Goal: Information Seeking & Learning: Learn about a topic

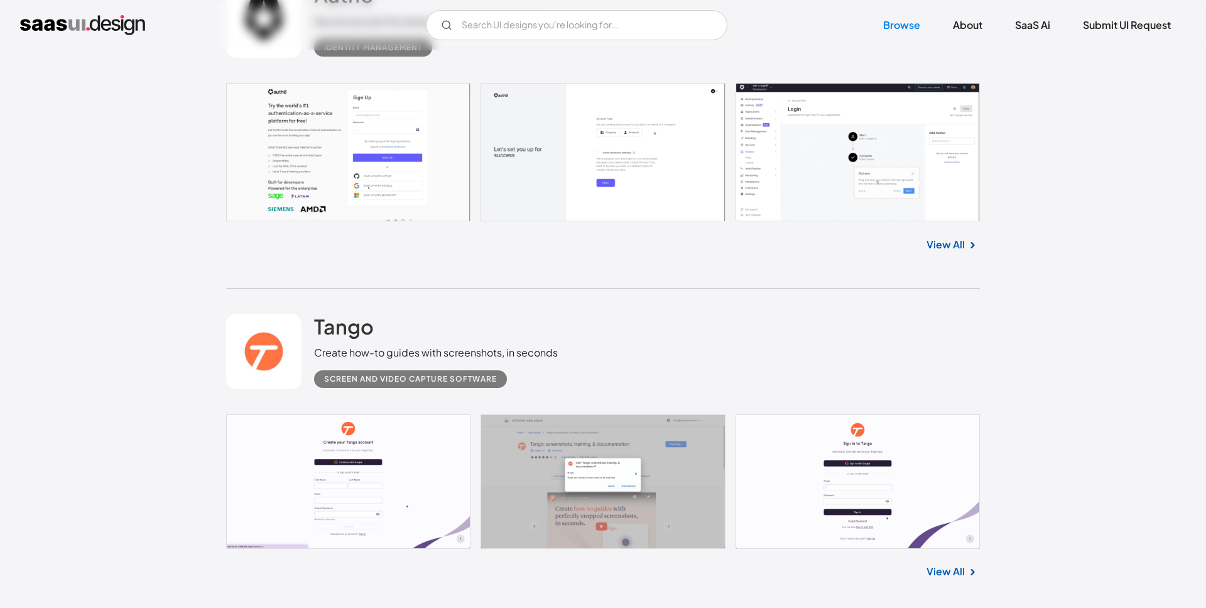
scroll to position [30464, 0]
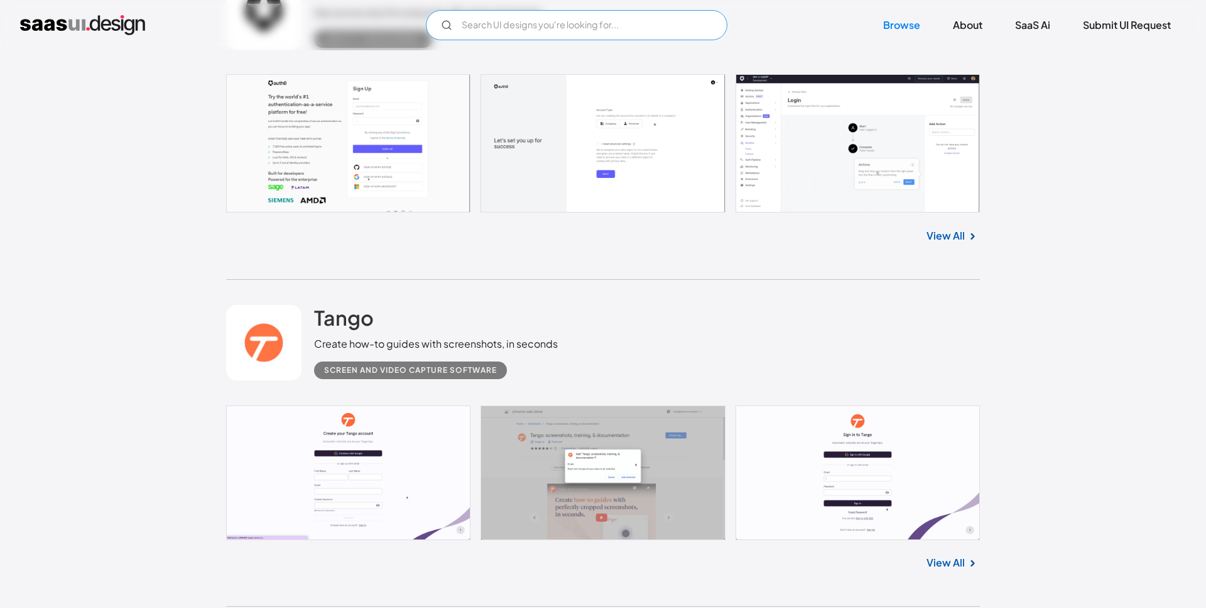
click at [516, 26] on input "Email Form" at bounding box center [577, 25] width 302 height 30
click at [512, 23] on input "invoice" at bounding box center [577, 25] width 302 height 30
click at [444, 26] on icon "Email Form" at bounding box center [446, 24] width 11 height 11
click at [481, 27] on input "invoice" at bounding box center [577, 25] width 302 height 30
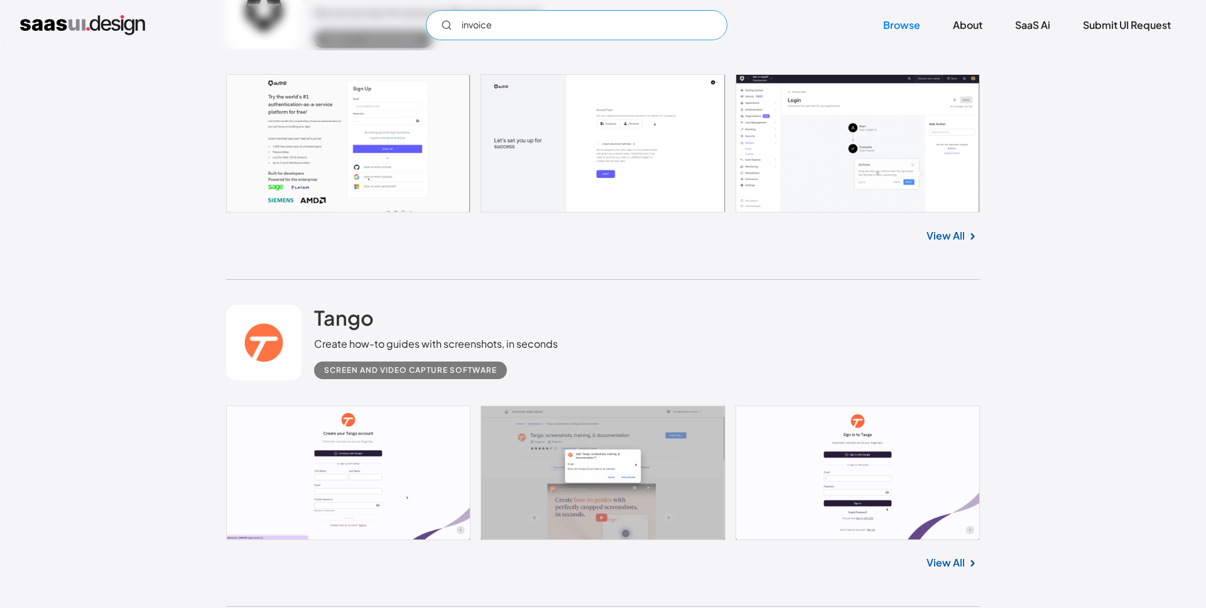
type input "invoice"
click at [600, 61] on div "Auth0 Secure access for everyone. But not just anyone. Identity Management" at bounding box center [603, 11] width 754 height 126
click at [887, 25] on link "Browse" at bounding box center [901, 25] width 67 height 28
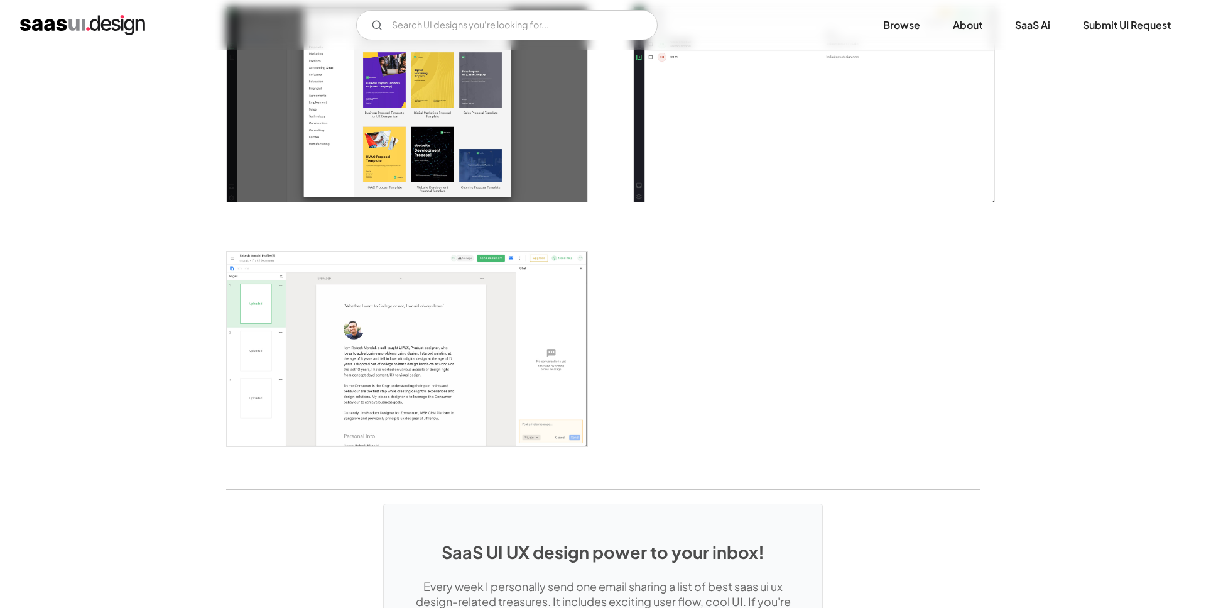
scroll to position [2488, 0]
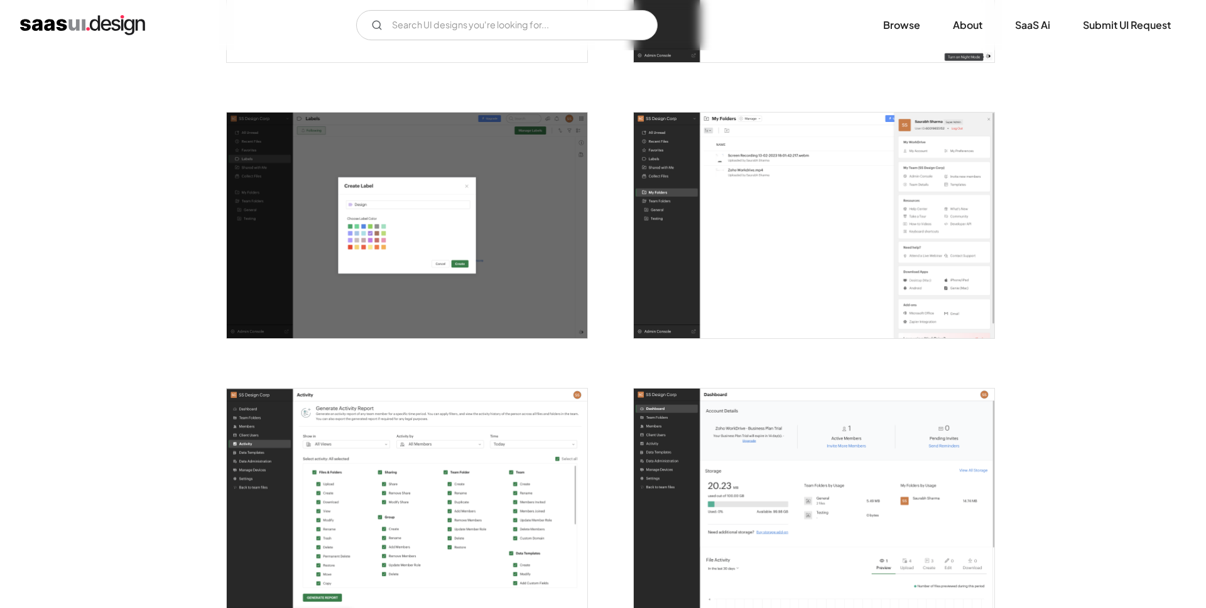
scroll to position [2688, 0]
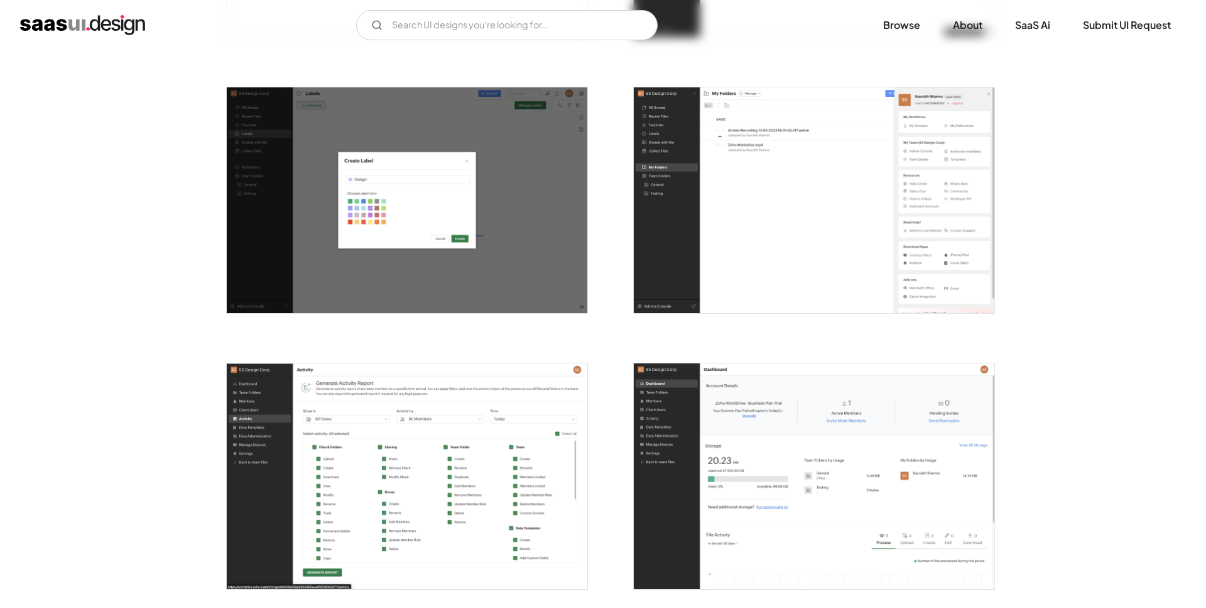
click at [822, 223] on img "open lightbox" at bounding box center [814, 200] width 361 height 226
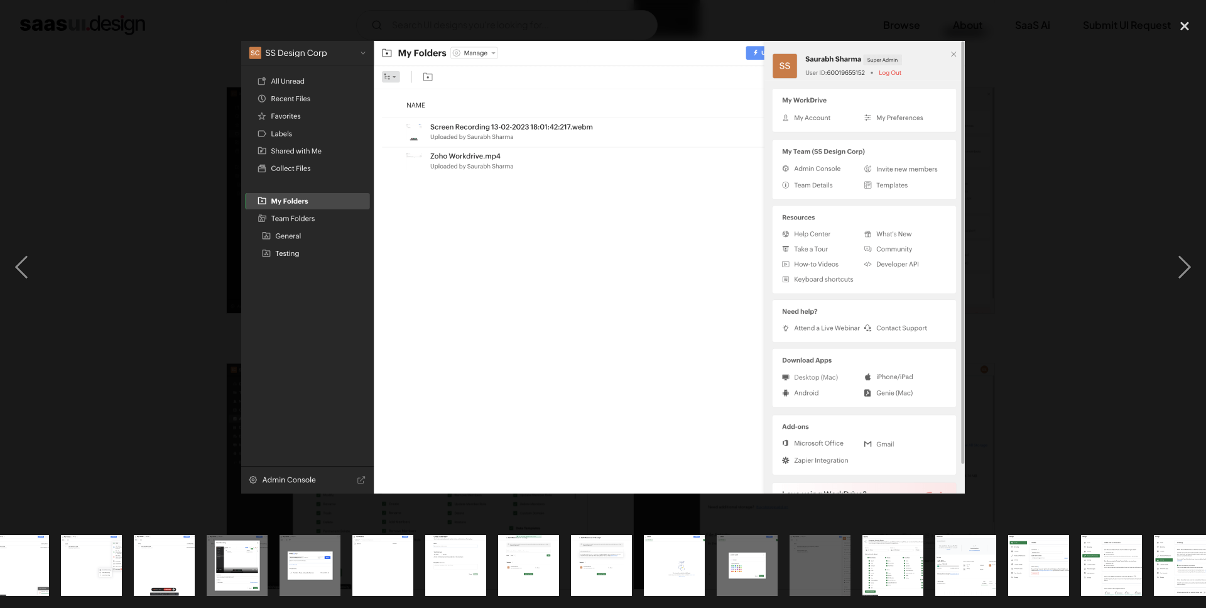
scroll to position [0, 628]
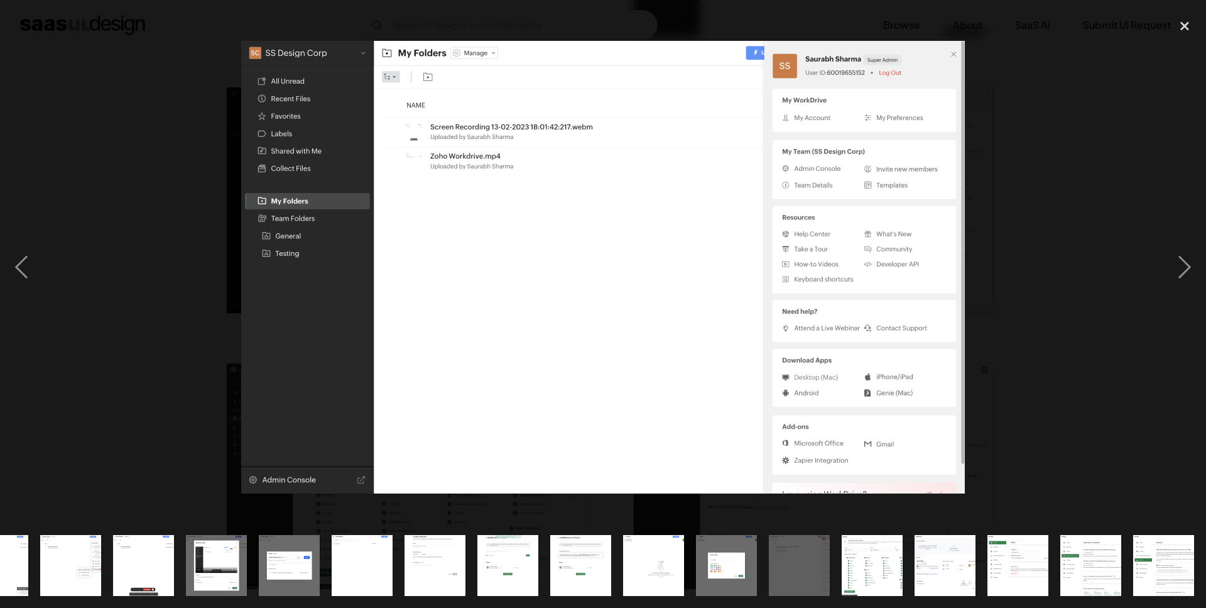
click at [1090, 132] on div at bounding box center [603, 267] width 1206 height 510
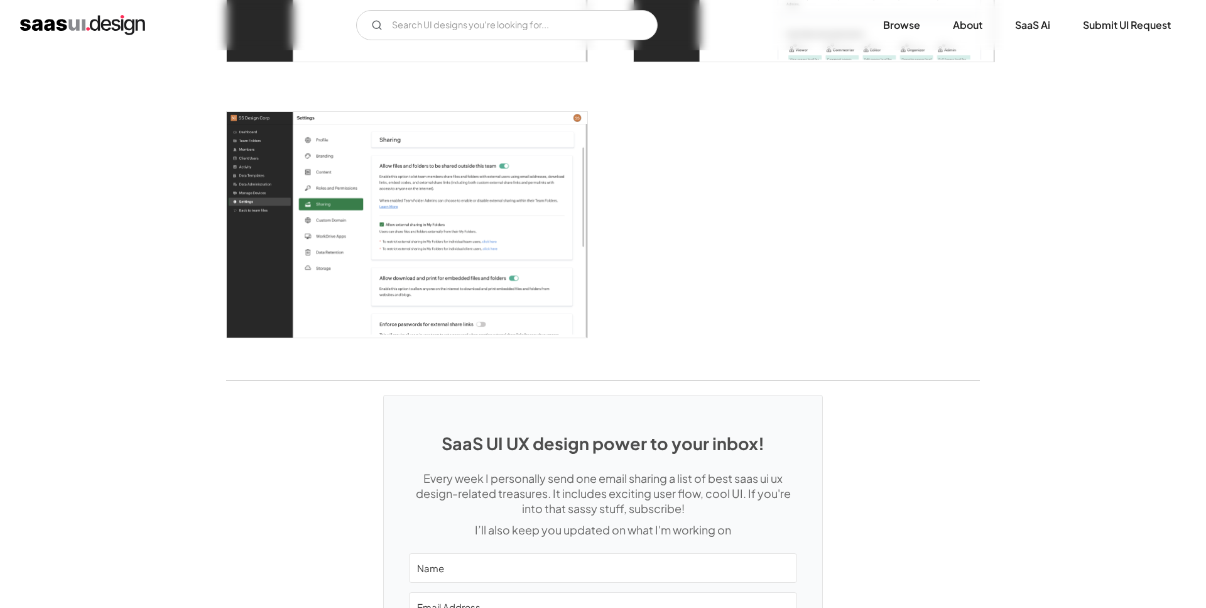
scroll to position [3491, 0]
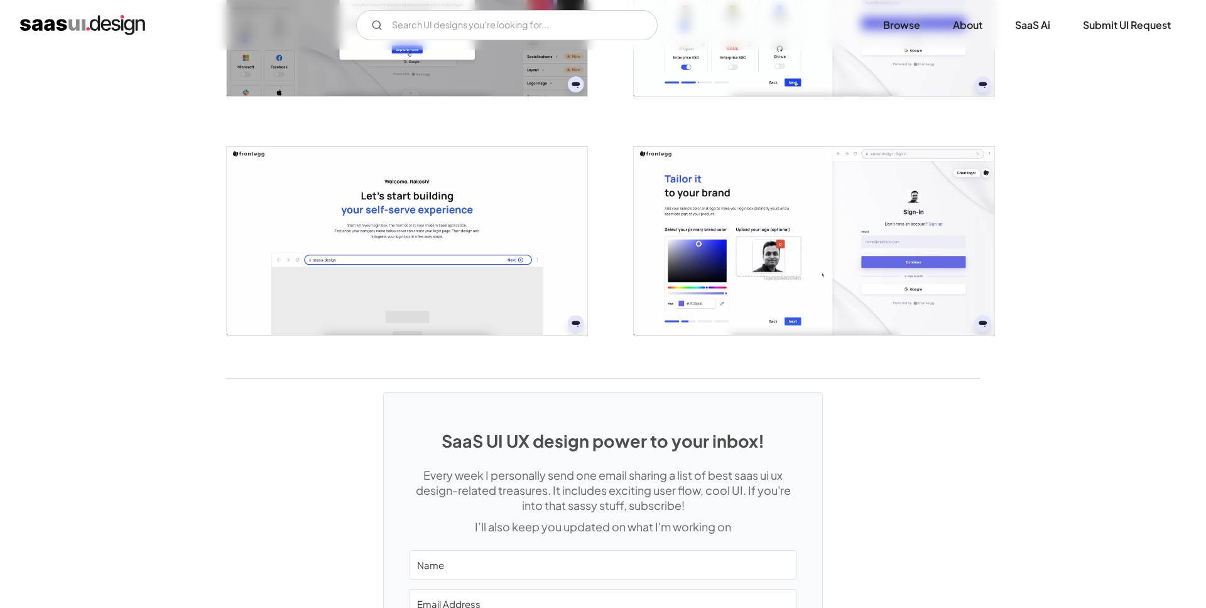
scroll to position [2777, 0]
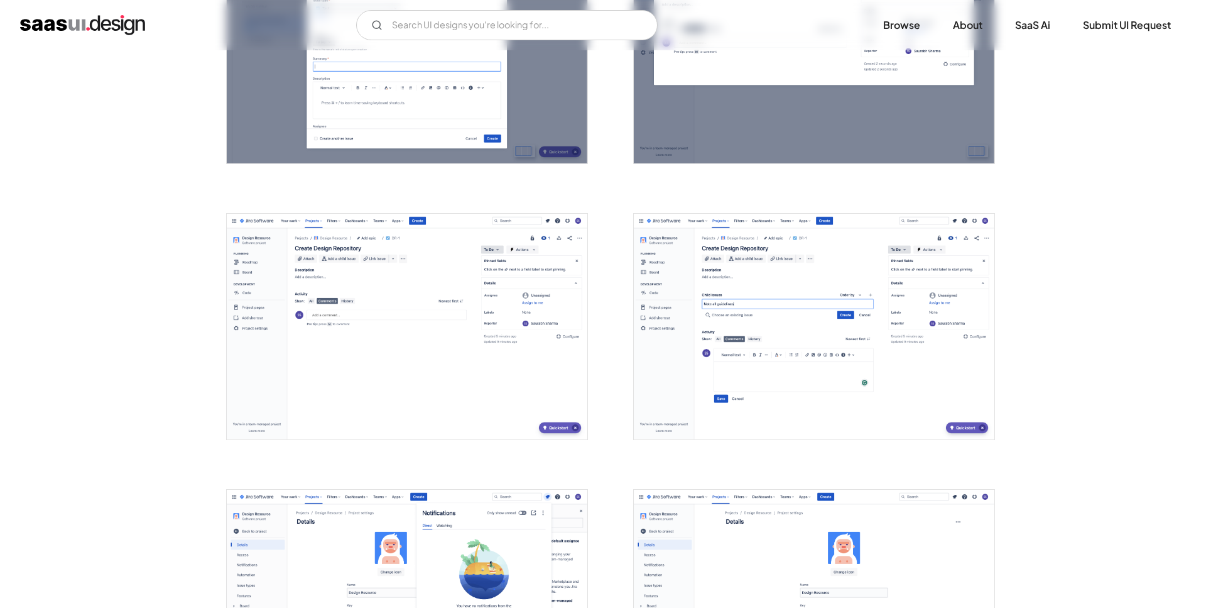
scroll to position [2019, 0]
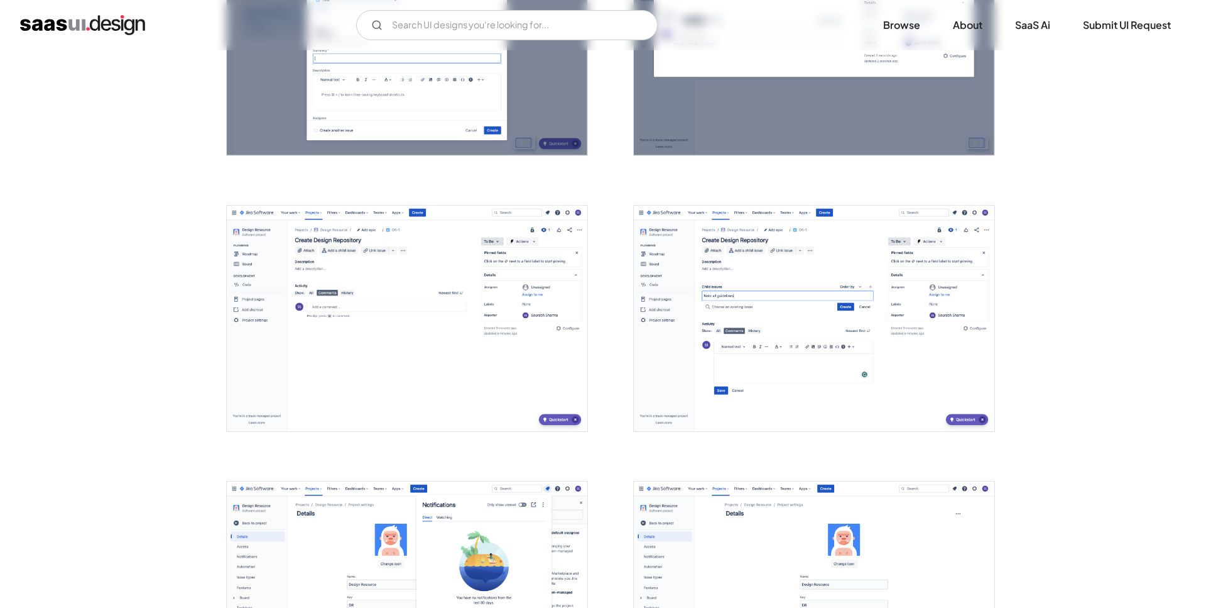
click at [498, 320] on img "open lightbox" at bounding box center [407, 318] width 361 height 226
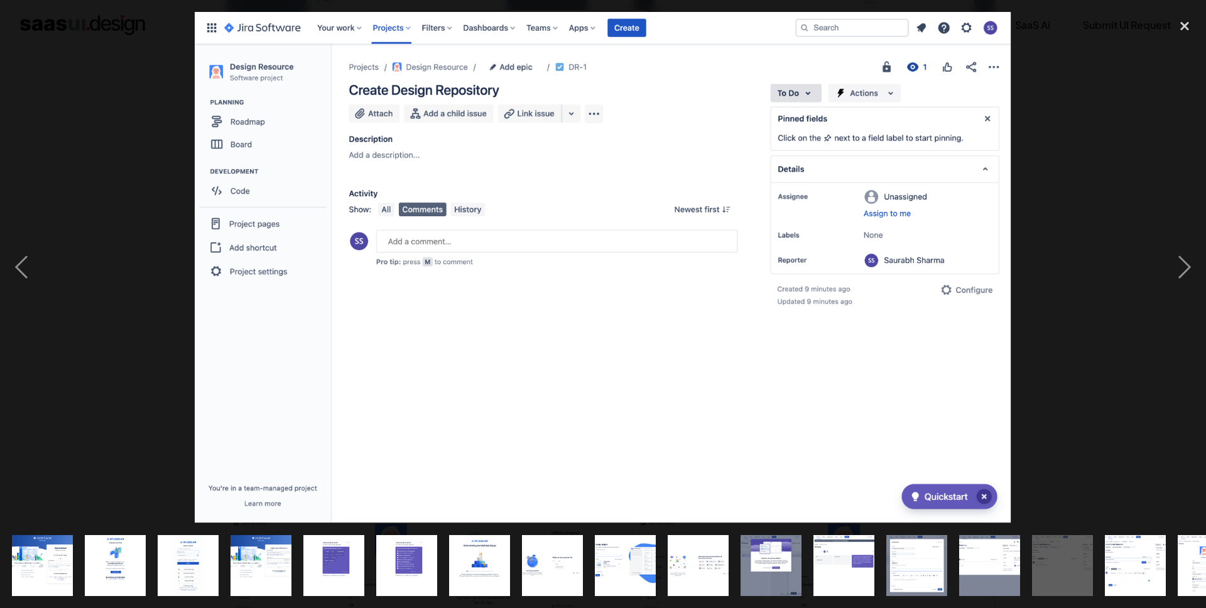
click at [1086, 125] on div at bounding box center [603, 267] width 1206 height 510
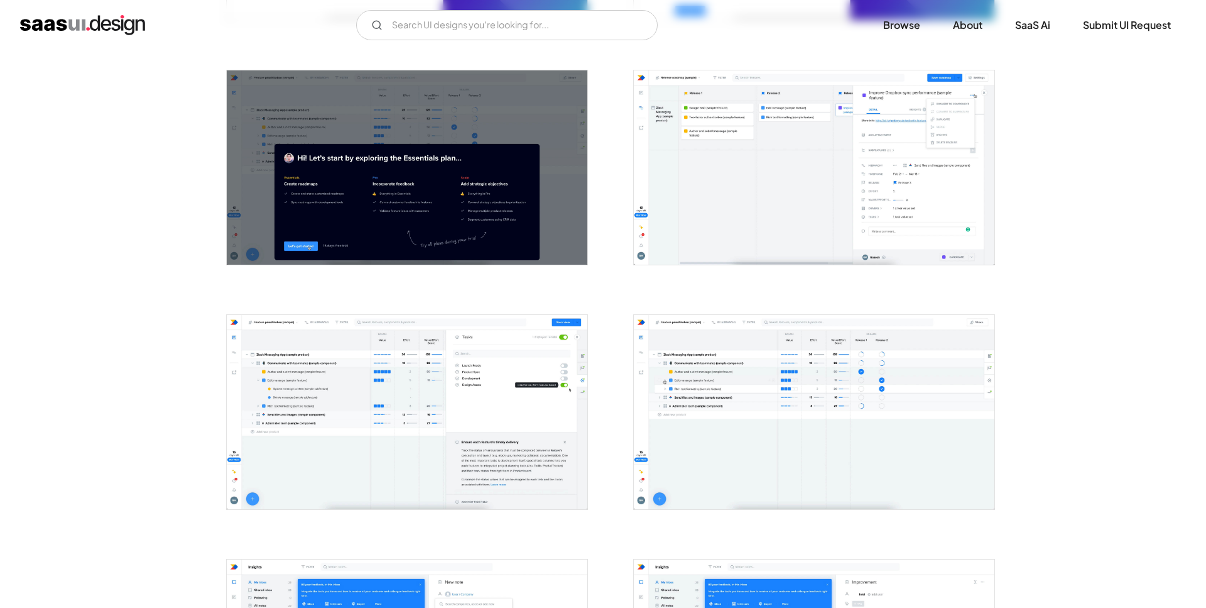
scroll to position [475, 0]
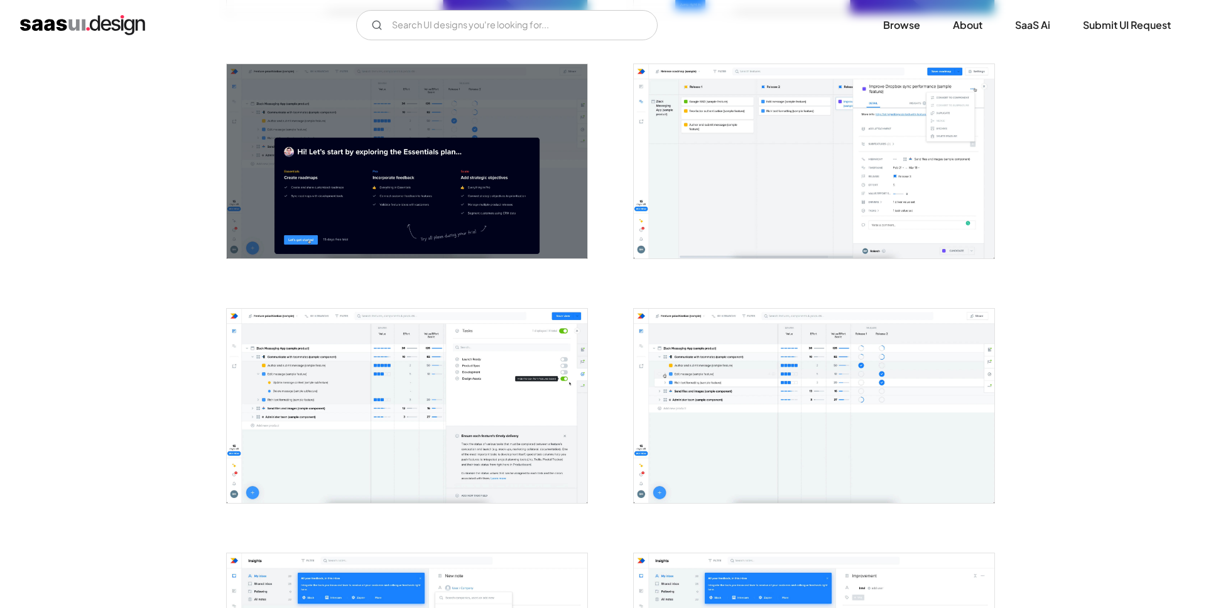
click at [829, 190] on img "open lightbox" at bounding box center [814, 161] width 361 height 194
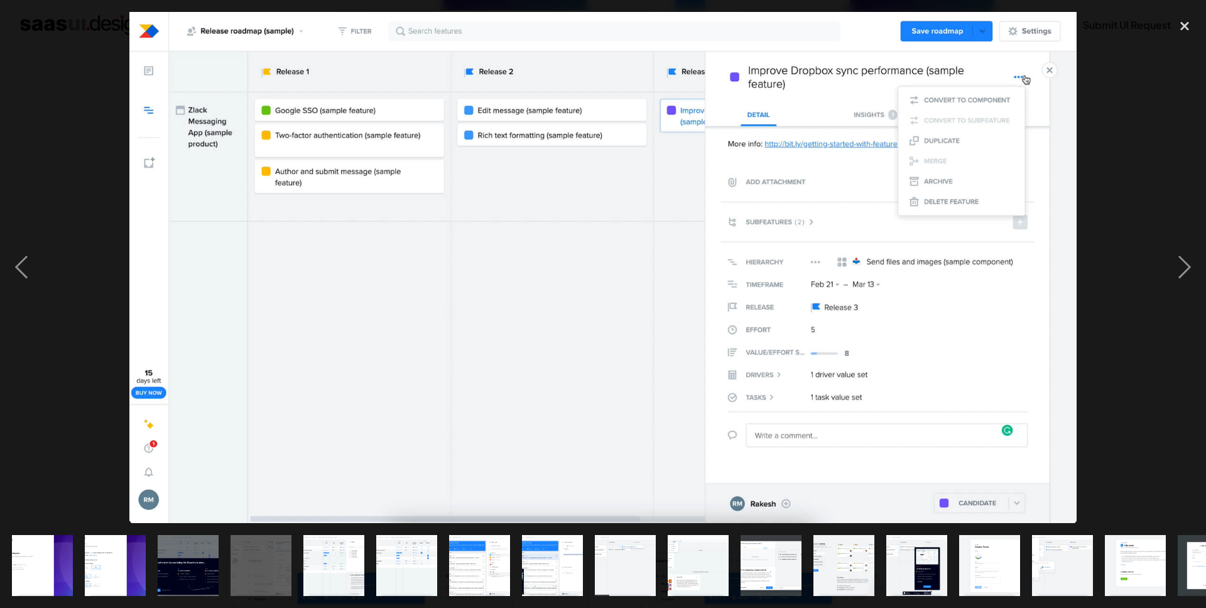
click at [1122, 118] on div at bounding box center [603, 267] width 1206 height 510
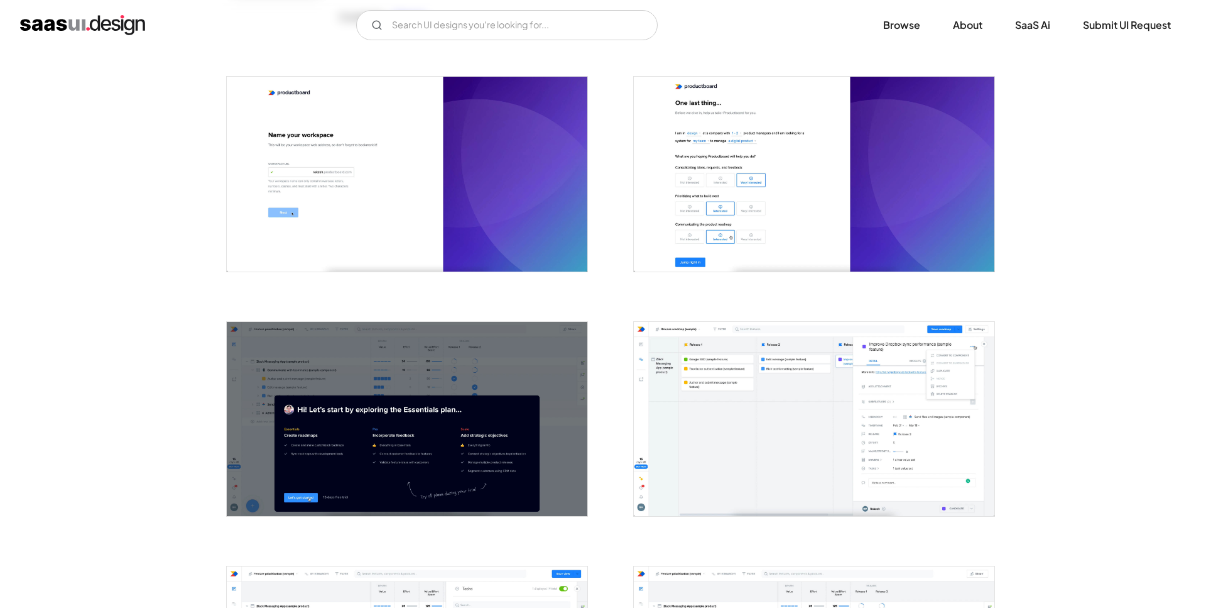
scroll to position [0, 0]
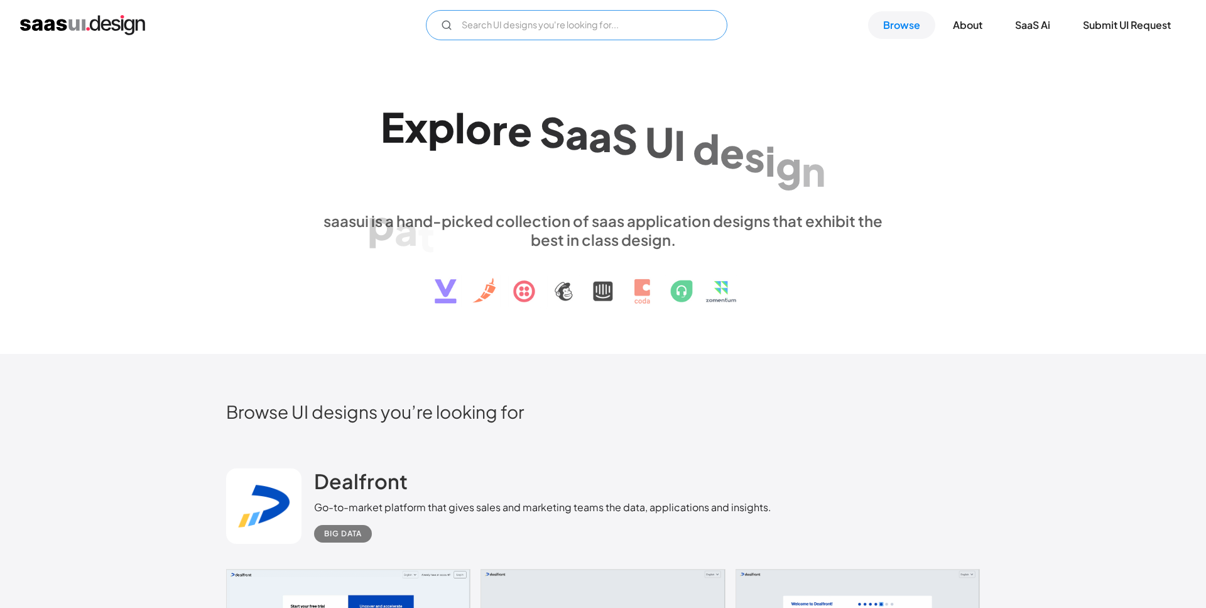
click at [529, 28] on input "Email Form" at bounding box center [577, 25] width 302 height 30
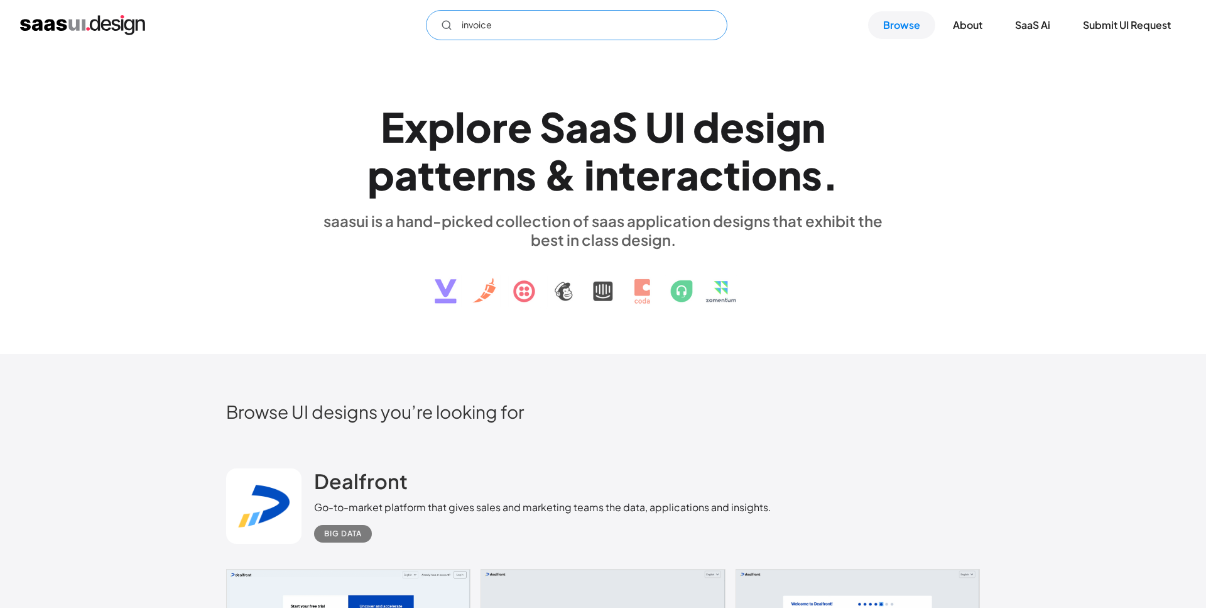
type input "invoice"
